Goal: Task Accomplishment & Management: Complete application form

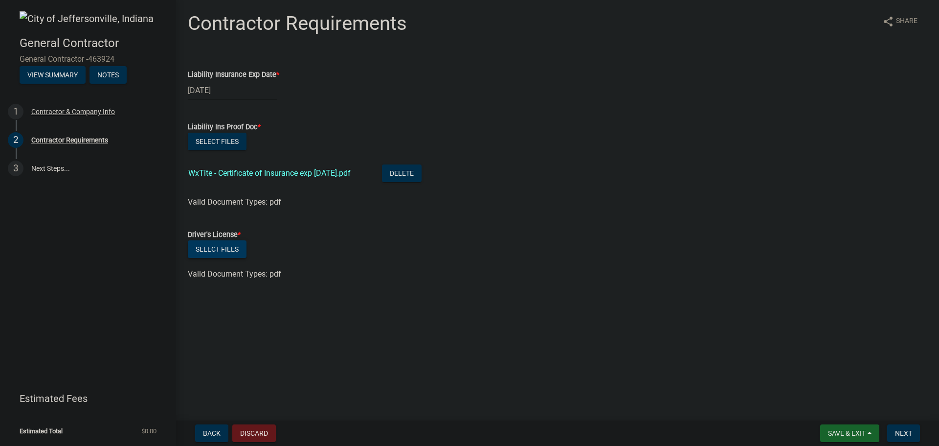
click at [221, 250] on button "Select files" at bounding box center [217, 249] width 59 height 18
click at [904, 433] on span "Next" at bounding box center [903, 433] width 17 height 8
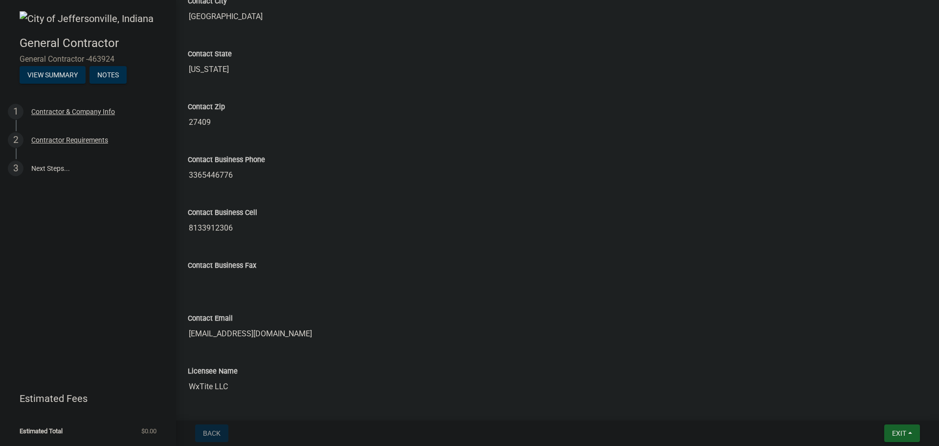
scroll to position [436, 0]
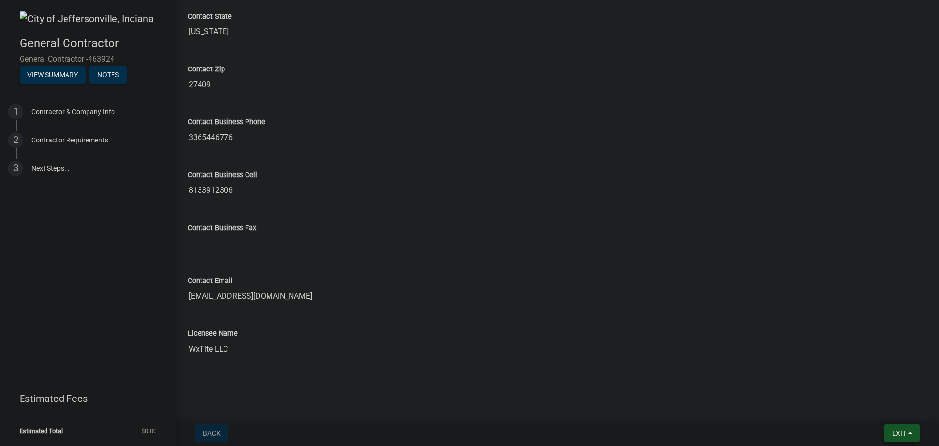
click at [904, 429] on span "Exit" at bounding box center [899, 433] width 14 height 8
click at [868, 408] on button "Save & Exit" at bounding box center [881, 407] width 78 height 23
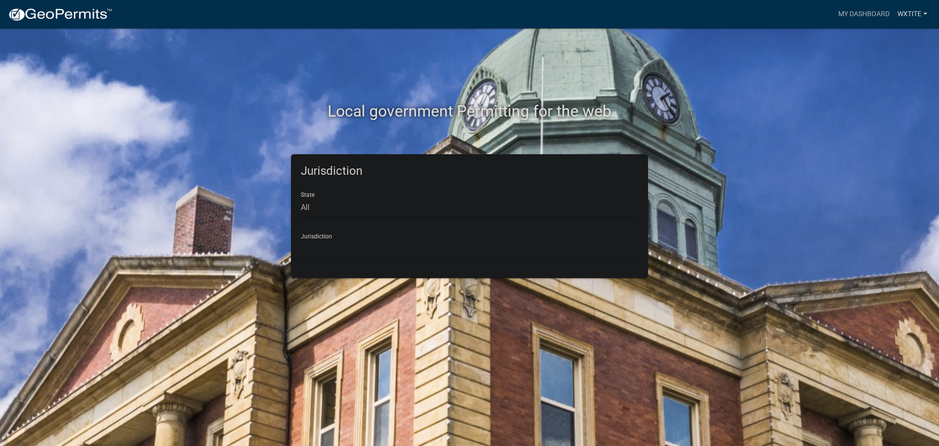
click at [915, 15] on link "WxTite" at bounding box center [912, 14] width 38 height 19
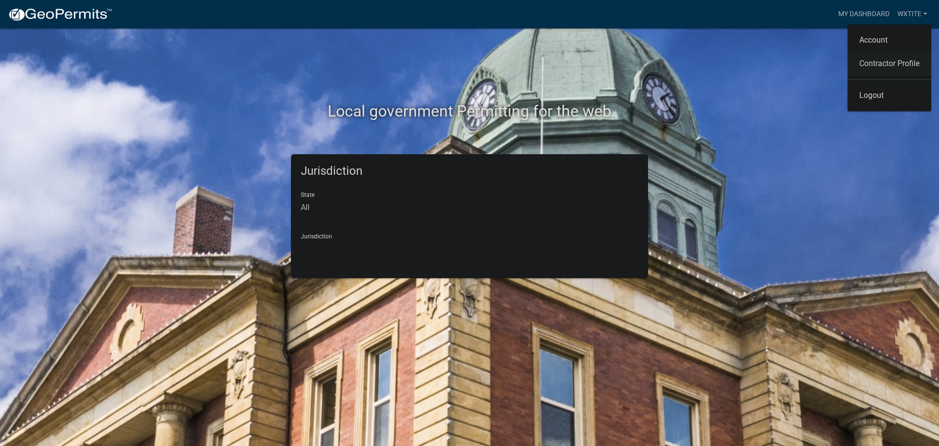
click at [889, 67] on link "Contractor Profile" at bounding box center [890, 63] width 84 height 23
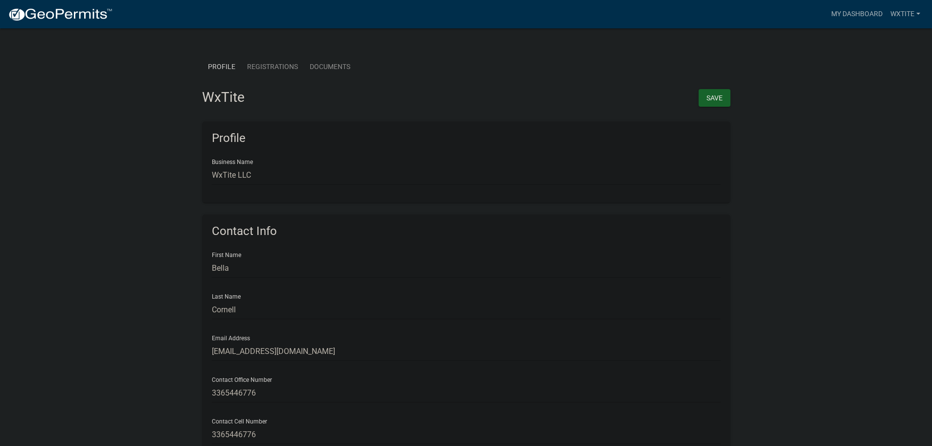
click at [279, 69] on link "Registrations" at bounding box center [272, 67] width 63 height 30
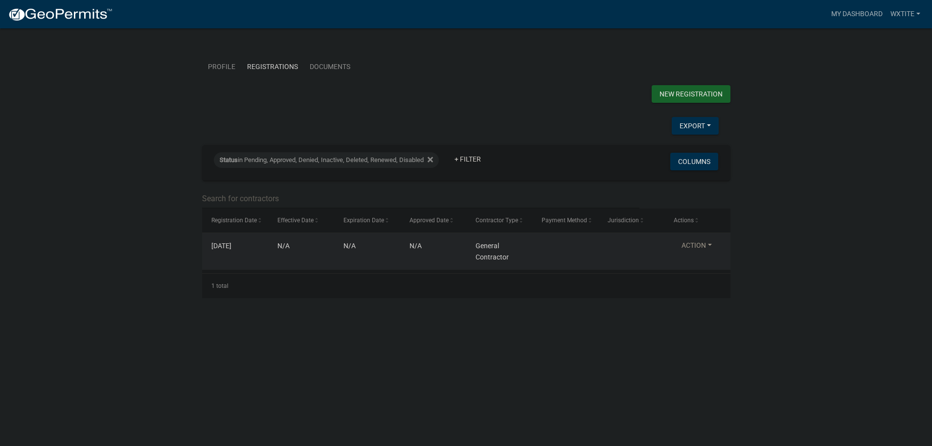
click at [704, 253] on button "Action" at bounding box center [696, 247] width 46 height 14
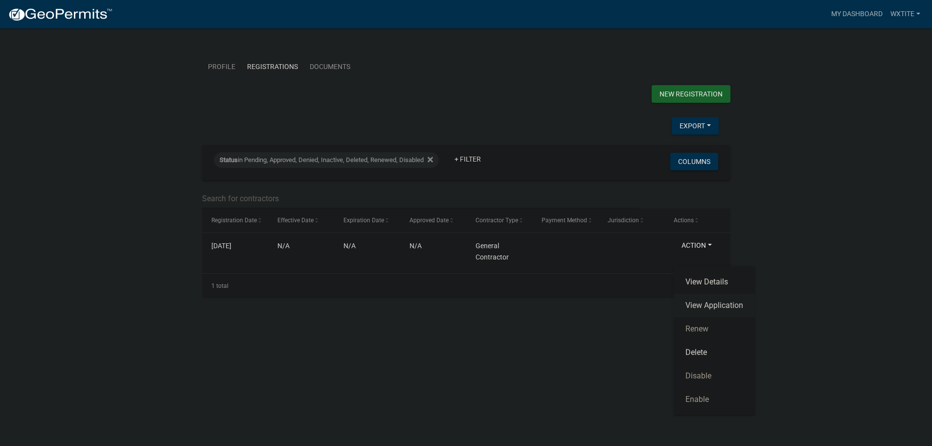
click at [704, 306] on link "View Application" at bounding box center [713, 304] width 81 height 23
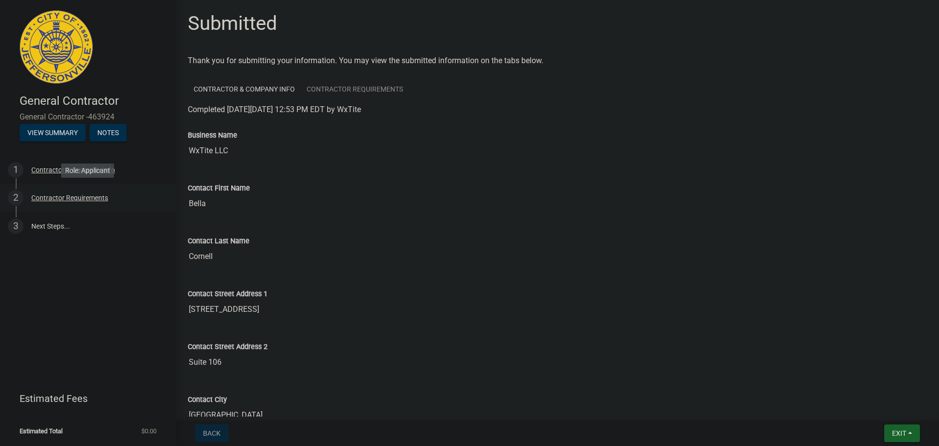
click at [72, 200] on div "Contractor Requirements" at bounding box center [69, 197] width 77 height 7
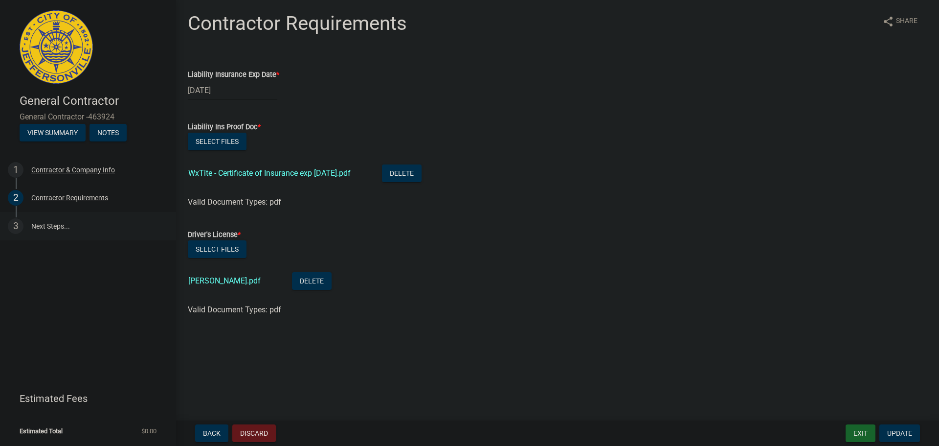
click at [54, 228] on link "3 Next Steps..." at bounding box center [88, 226] width 176 height 28
click at [43, 224] on link "3 Next Steps..." at bounding box center [88, 226] width 176 height 28
click at [63, 133] on button "View Summary" at bounding box center [53, 133] width 66 height 18
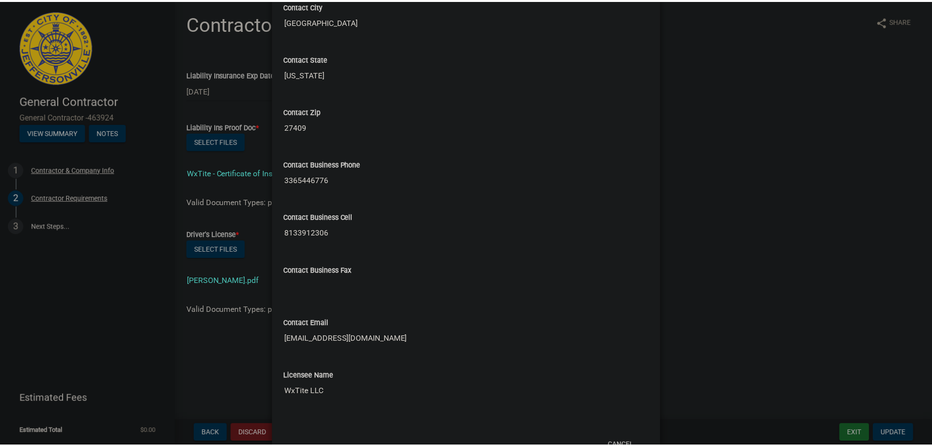
scroll to position [420, 0]
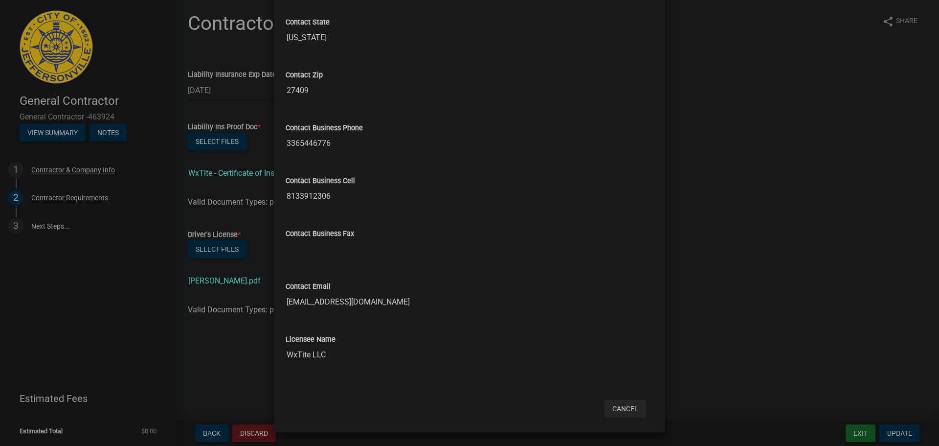
click at [625, 409] on button "Cancel" at bounding box center [625, 409] width 42 height 18
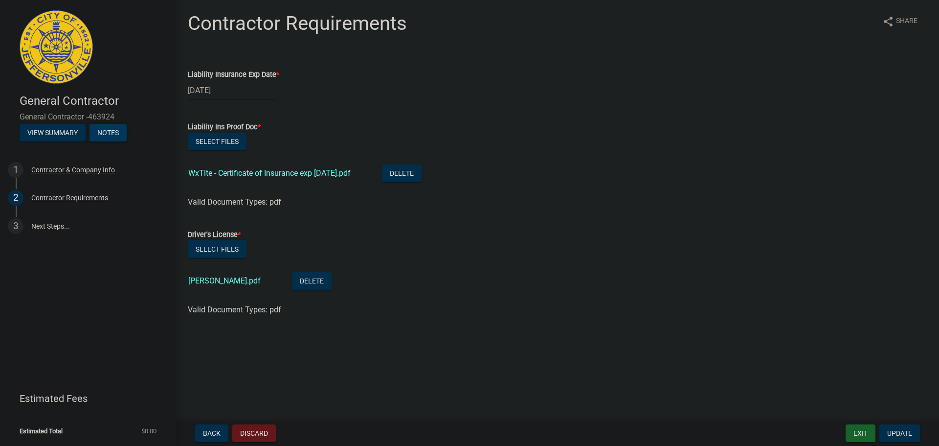
click at [109, 137] on button "Notes" at bounding box center [107, 133] width 37 height 18
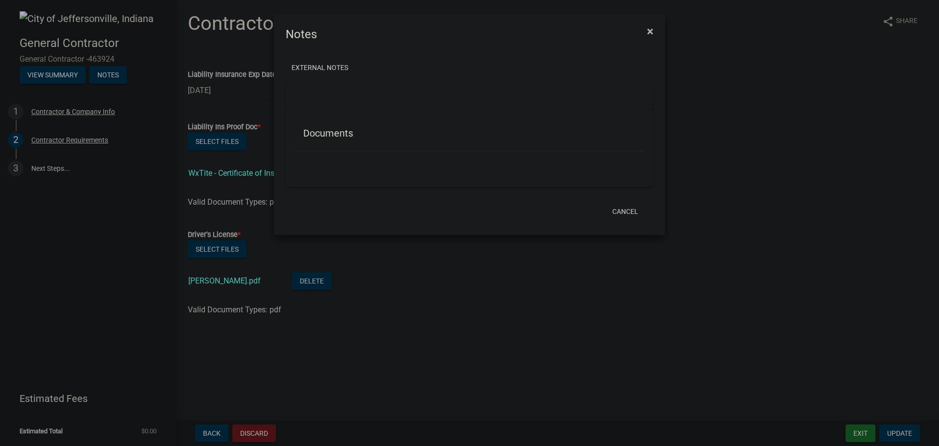
click at [654, 35] on button "×" at bounding box center [650, 31] width 22 height 27
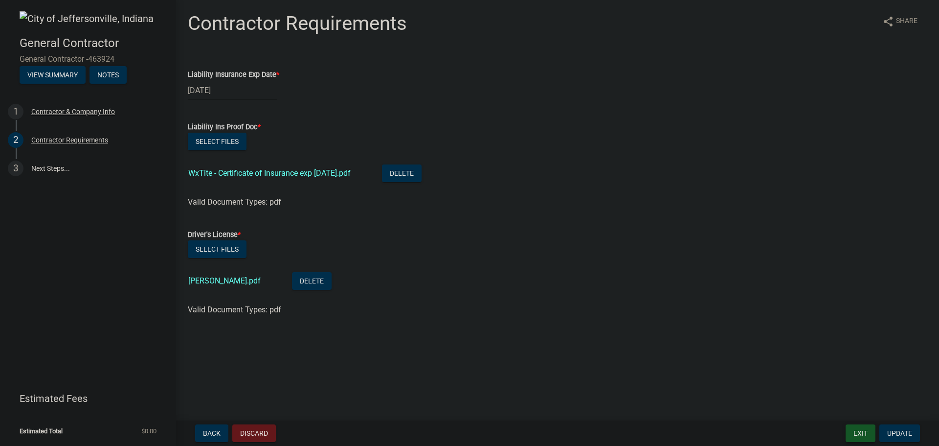
click at [863, 431] on button "Exit" at bounding box center [861, 433] width 30 height 18
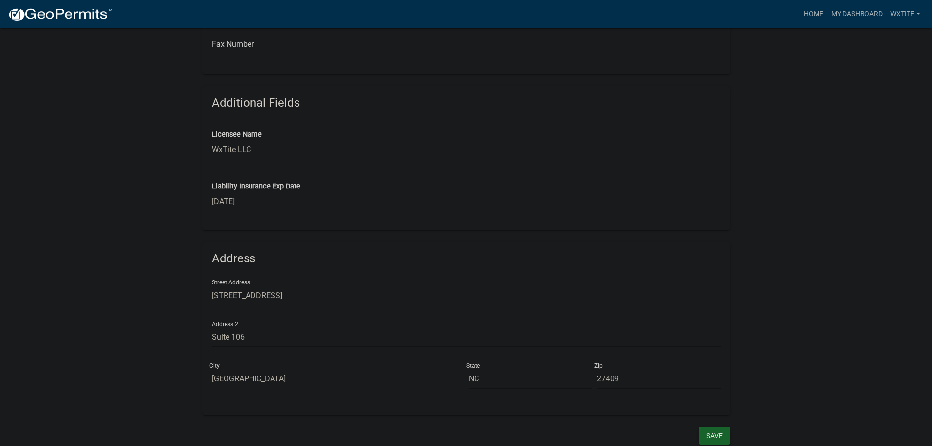
scroll to position [430, 0]
click at [723, 436] on button "Save" at bounding box center [714, 434] width 32 height 18
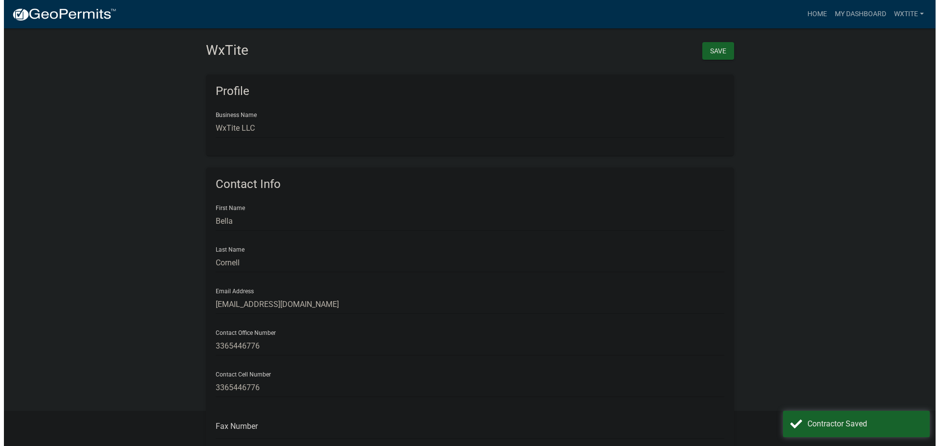
scroll to position [0, 0]
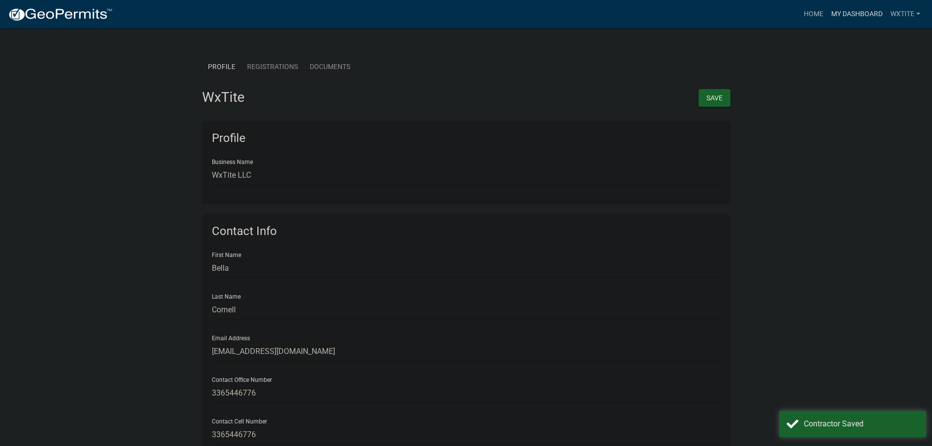
click at [860, 18] on link "My Dashboard" at bounding box center [856, 14] width 59 height 19
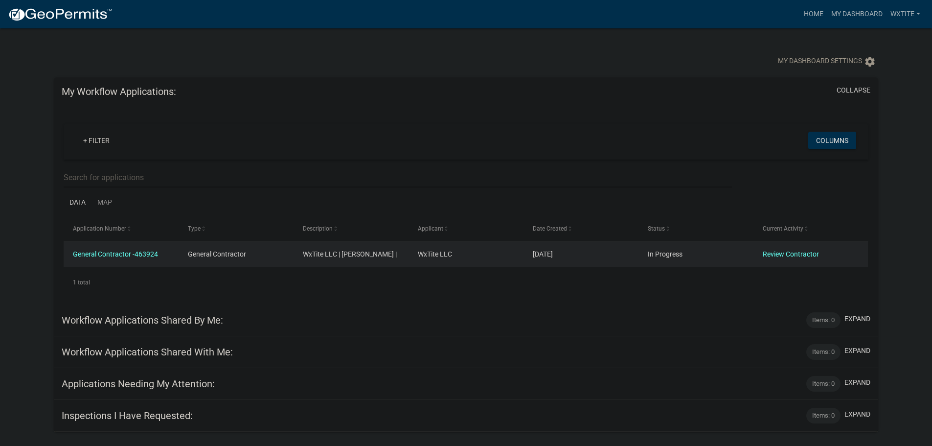
click at [382, 255] on span "WxTite LLC | [PERSON_NAME] |" at bounding box center [350, 254] width 94 height 8
click at [146, 255] on link "General Contractor -463924" at bounding box center [115, 254] width 85 height 8
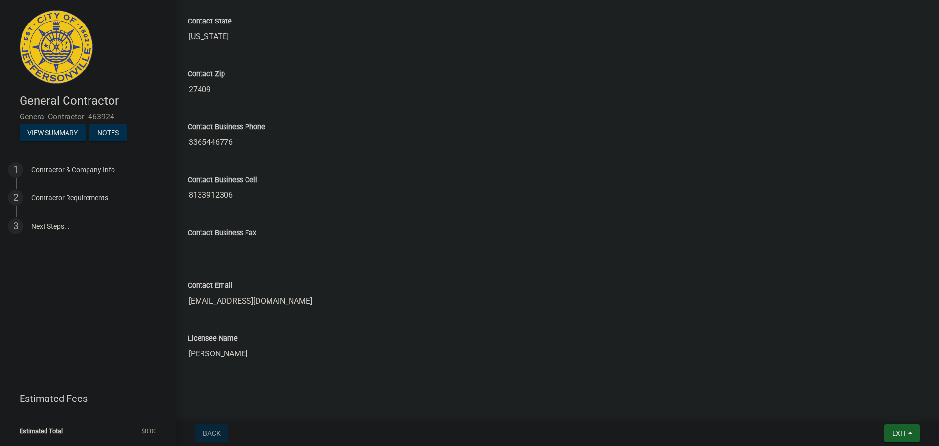
scroll to position [436, 0]
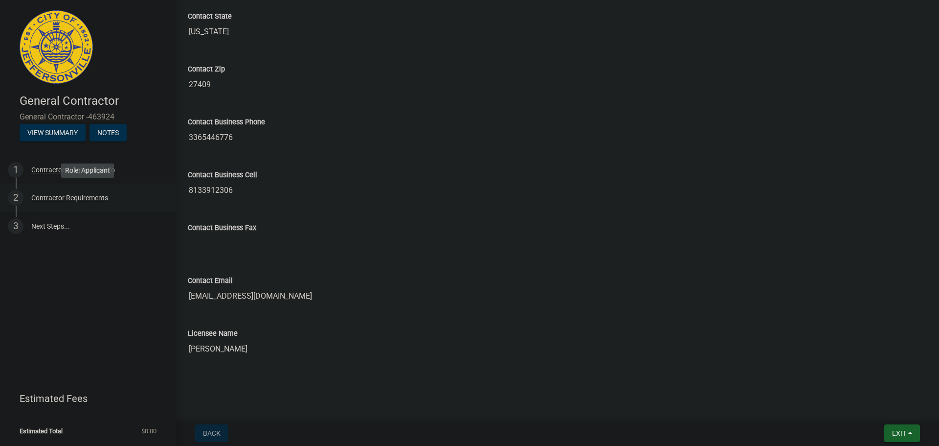
click at [56, 196] on div "Contractor Requirements" at bounding box center [69, 197] width 77 height 7
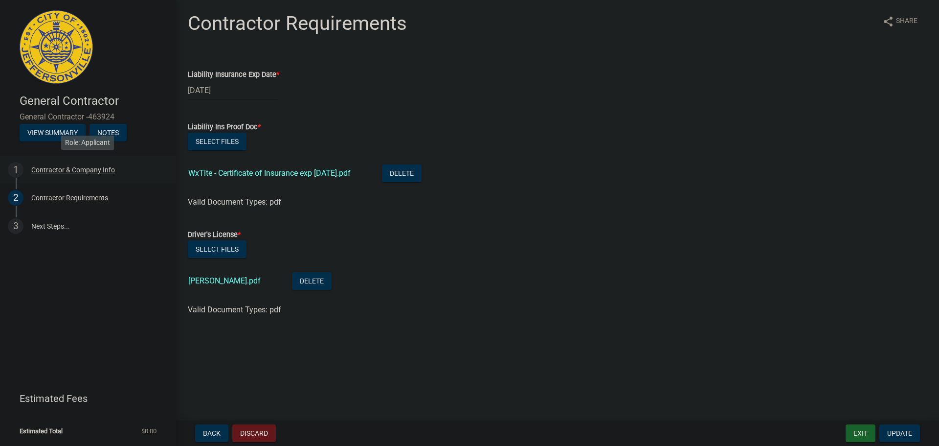
click at [72, 168] on div "Contractor & Company Info" at bounding box center [73, 169] width 84 height 7
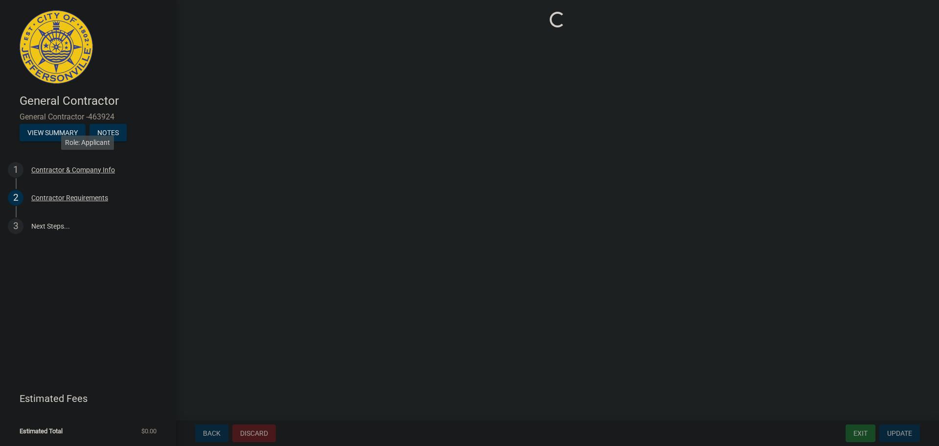
select select "NC"
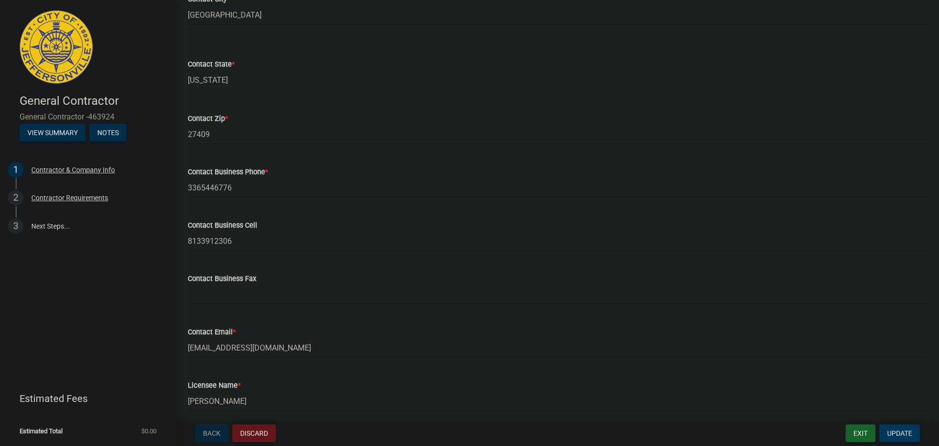
scroll to position [342, 0]
click at [897, 430] on span "Update" at bounding box center [899, 433] width 25 height 8
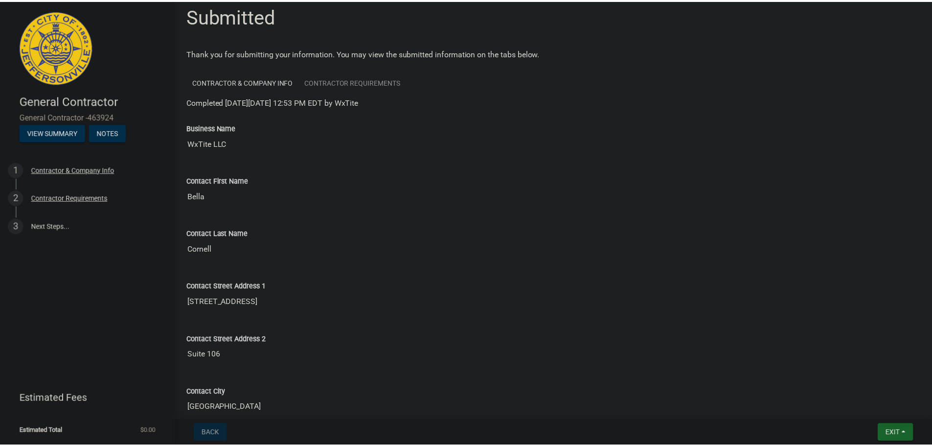
scroll to position [0, 0]
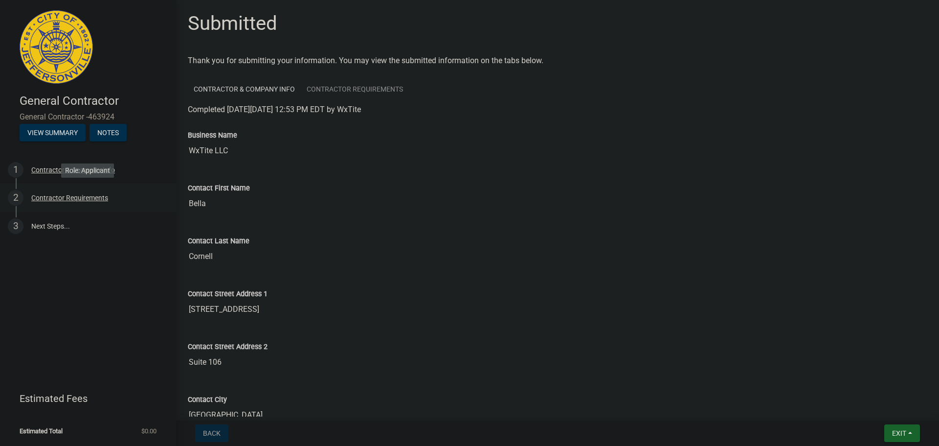
click at [87, 198] on div "Contractor Requirements" at bounding box center [69, 197] width 77 height 7
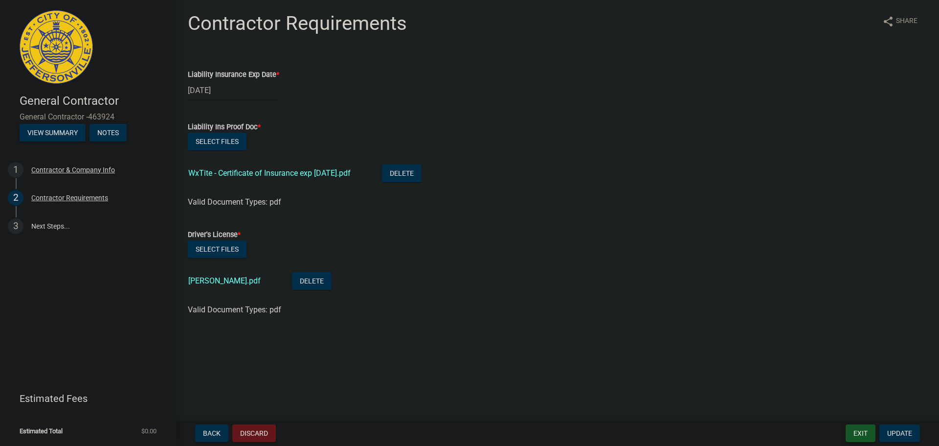
click at [863, 436] on button "Exit" at bounding box center [861, 433] width 30 height 18
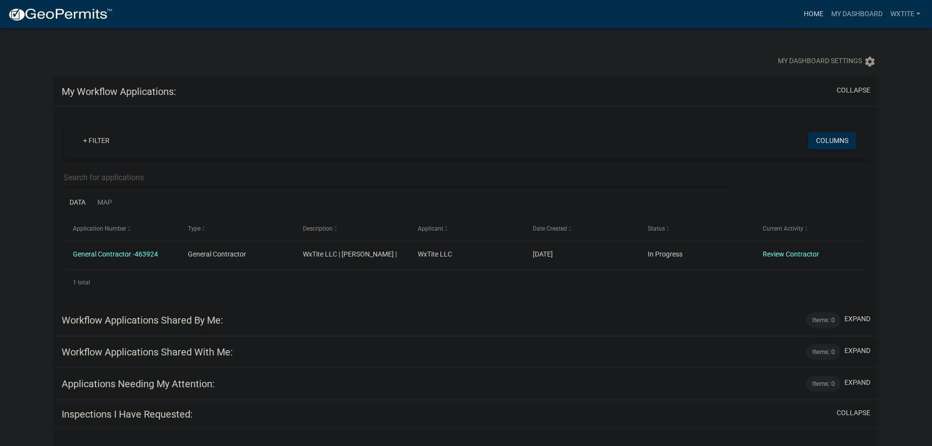
click at [815, 17] on link "Home" at bounding box center [813, 14] width 27 height 19
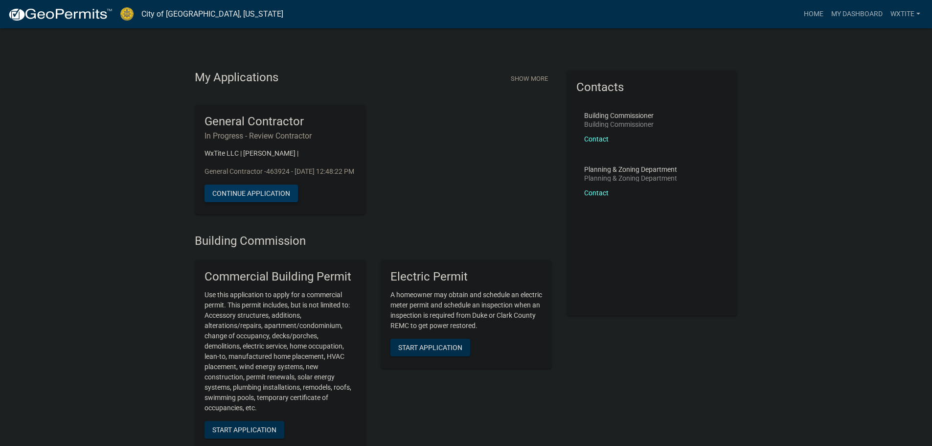
click at [255, 202] on button "Continue Application" at bounding box center [250, 193] width 93 height 18
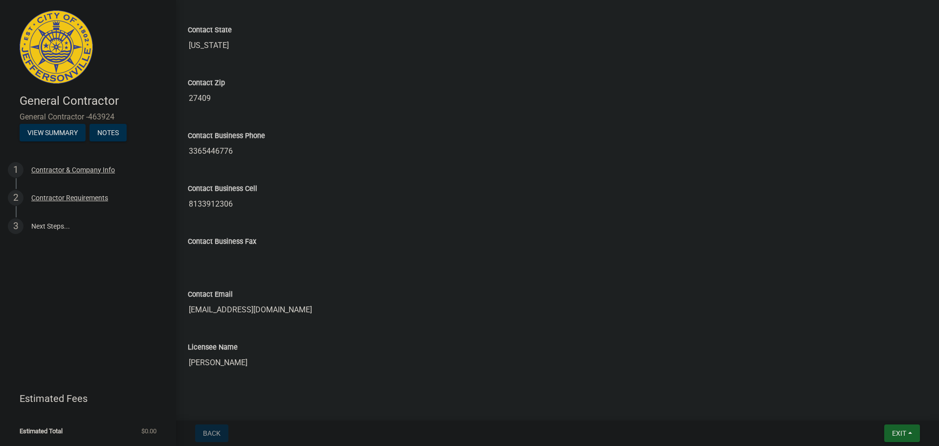
scroll to position [436, 0]
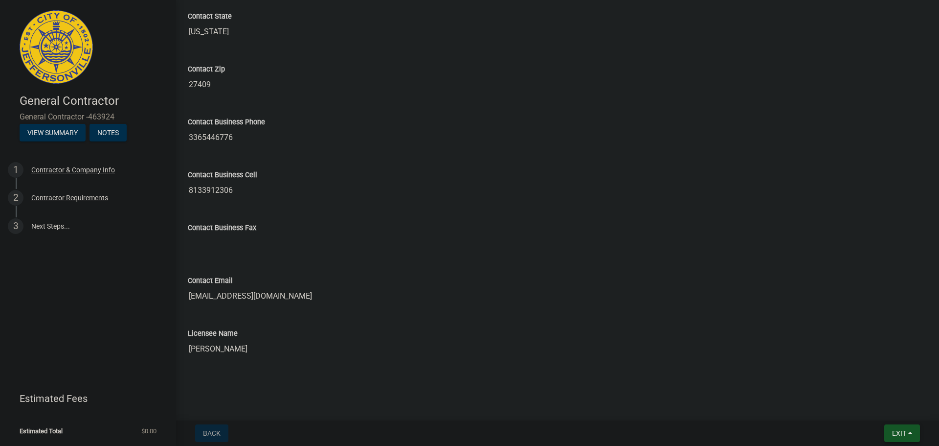
click at [908, 432] on button "Exit" at bounding box center [902, 433] width 36 height 18
click at [734, 167] on div "Contact Business Cell [PHONE_NUMBER]" at bounding box center [557, 177] width 739 height 45
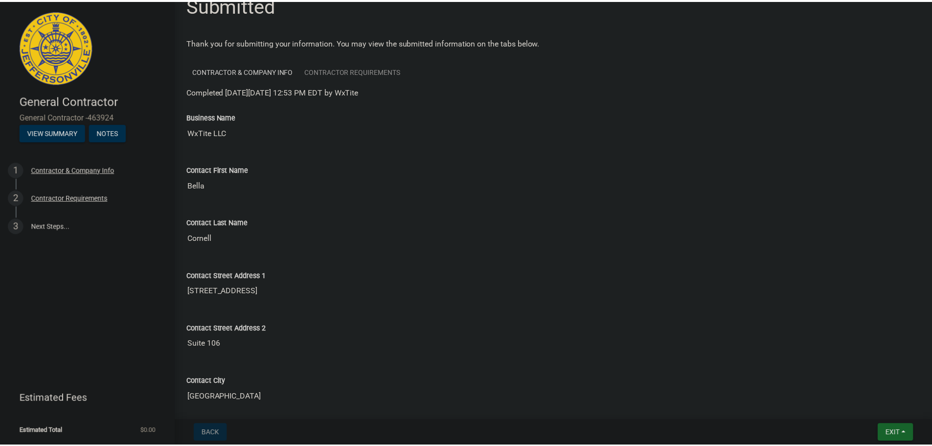
scroll to position [0, 0]
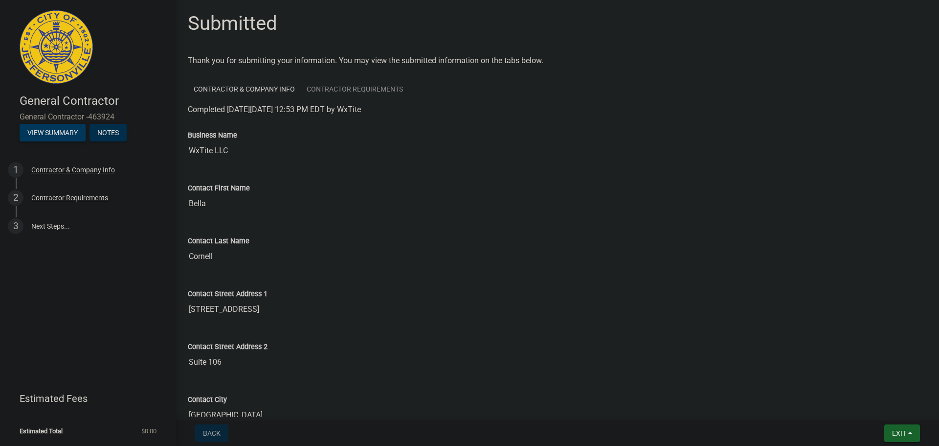
click at [72, 137] on button "View Summary" at bounding box center [53, 133] width 66 height 18
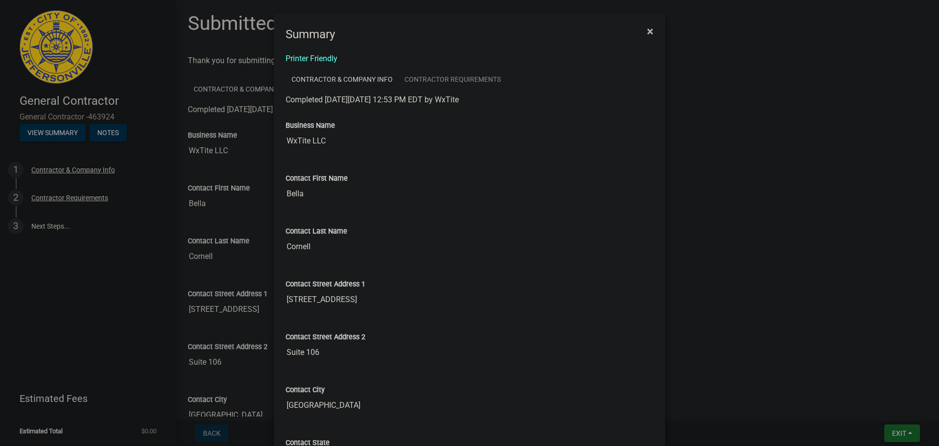
click at [647, 32] on span "×" at bounding box center [650, 31] width 6 height 14
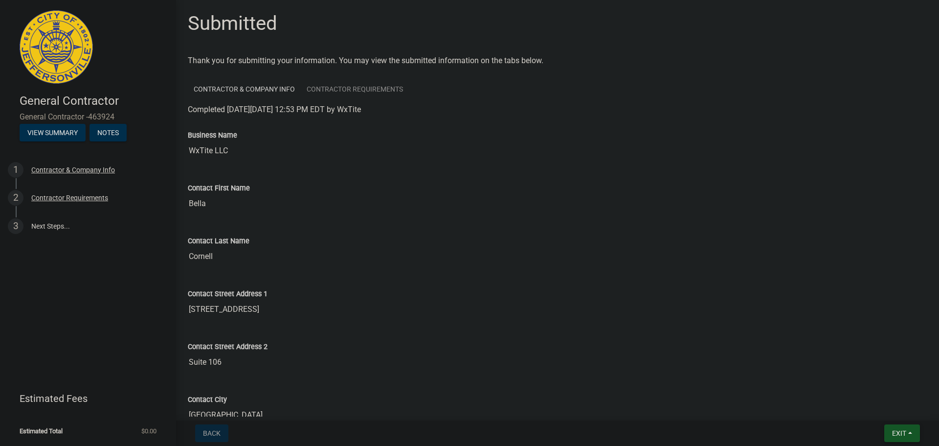
click at [898, 434] on span "Exit" at bounding box center [899, 433] width 14 height 8
click at [875, 411] on button "Save & Exit" at bounding box center [881, 407] width 78 height 23
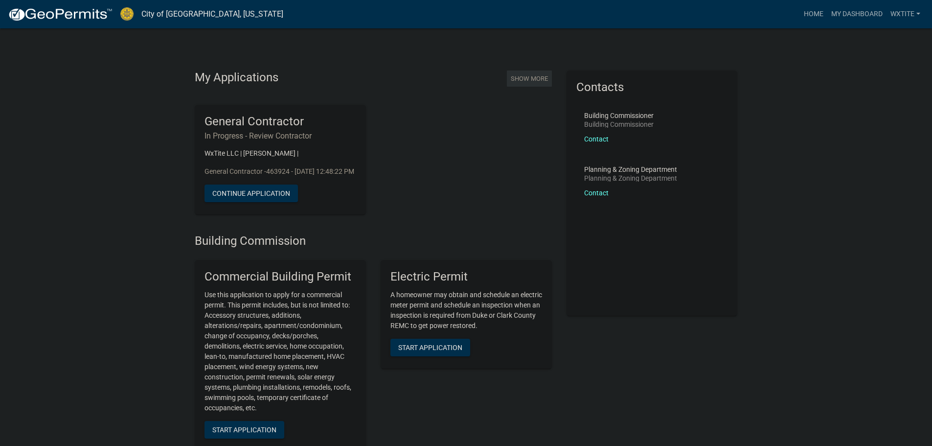
click at [541, 77] on button "Show More" at bounding box center [529, 78] width 45 height 16
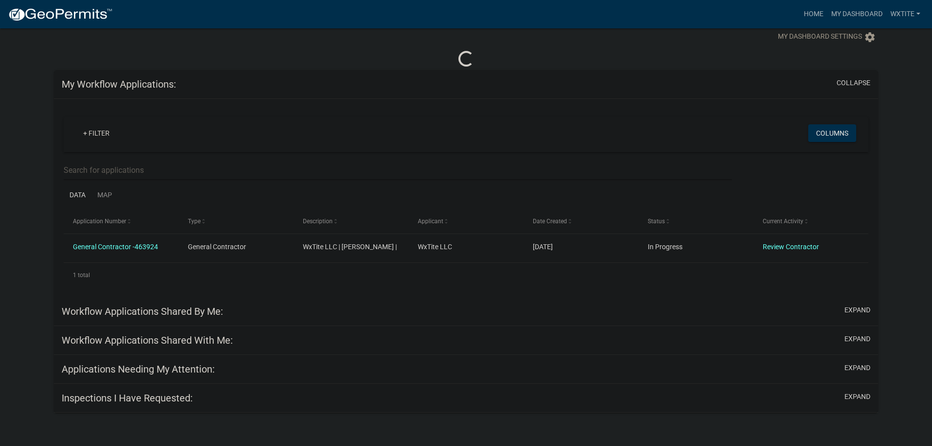
scroll to position [28, 0]
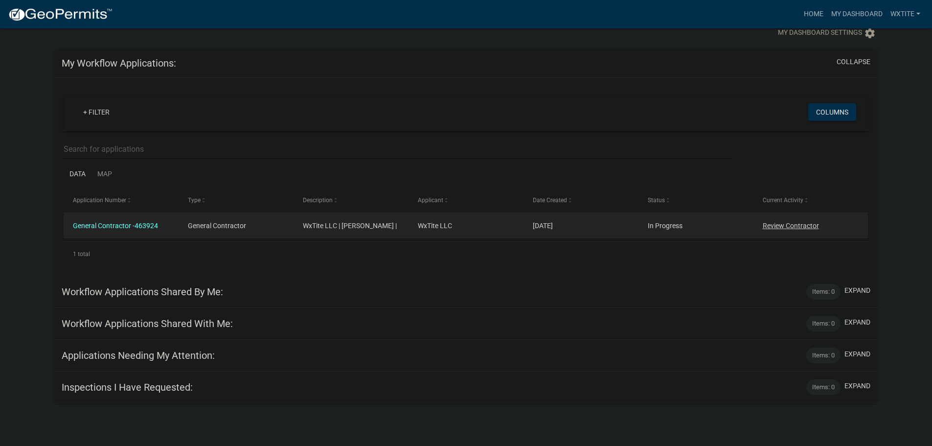
click at [793, 226] on link "Review Contractor" at bounding box center [790, 226] width 56 height 8
